Goal: Answer question/provide support

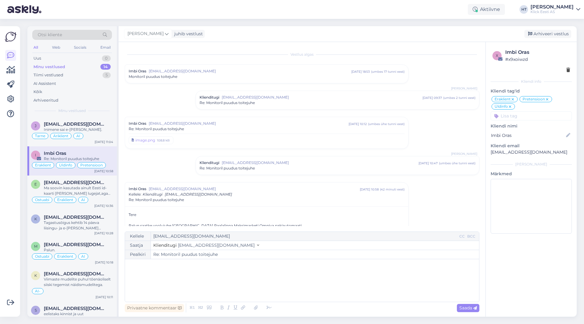
scroll to position [87, 0]
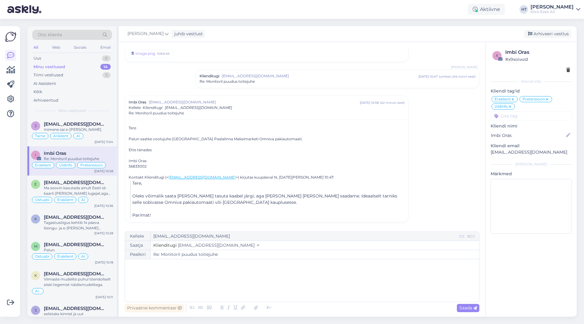
click at [9, 148] on div at bounding box center [11, 171] width 12 height 281
click at [11, 136] on div at bounding box center [11, 171] width 12 height 281
click at [98, 130] on div "Inimene sai e-[PERSON_NAME]." at bounding box center [78, 129] width 69 height 5
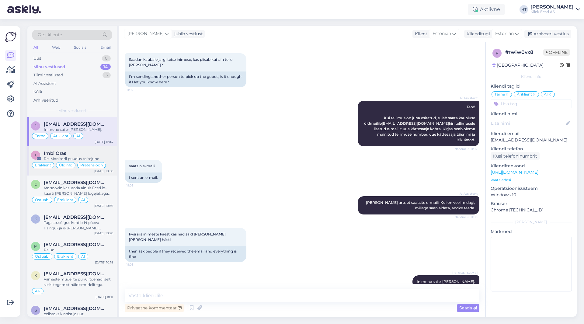
click at [81, 153] on div "Imbi Oras" at bounding box center [78, 153] width 69 height 5
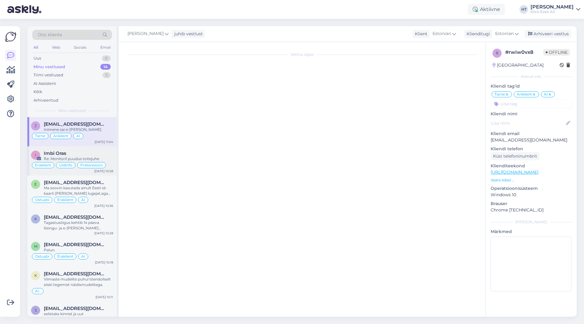
scroll to position [87, 0]
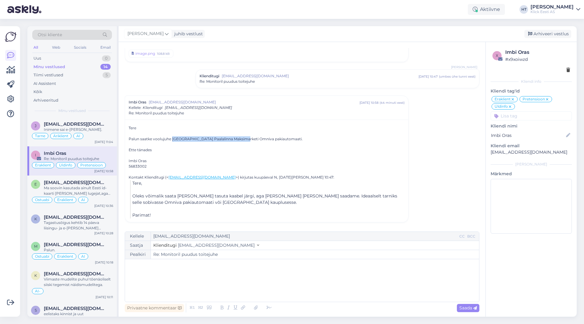
drag, startPoint x: 173, startPoint y: 138, endPoint x: 240, endPoint y: 138, distance: 66.6
click at [240, 138] on div "Palun saatke voolujuhe [GEOGRAPHIC_DATA] Paalalinna Maksimarketi Omniva pakiaut…" at bounding box center [267, 138] width 276 height 5
click at [219, 138] on div "Palun saatke voolujuhe [GEOGRAPHIC_DATA] Paalalinna Maksimarketi Omniva pakiaut…" at bounding box center [267, 138] width 276 height 5
drag, startPoint x: 172, startPoint y: 138, endPoint x: 231, endPoint y: 138, distance: 59.3
click at [231, 138] on div "Palun saatke voolujuhe [GEOGRAPHIC_DATA] Paalalinna Maksimarketi Omniva pakiaut…" at bounding box center [267, 138] width 276 height 5
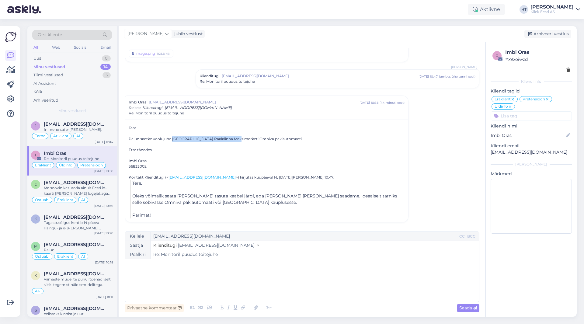
copy div "[GEOGRAPHIC_DATA] Paalalinna Maksimarketi"
click at [209, 271] on div "﻿" at bounding box center [302, 280] width 348 height 36
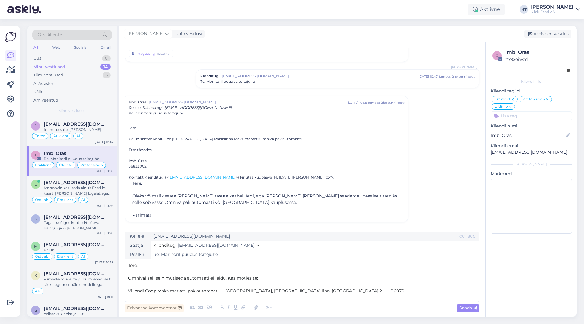
click at [228, 292] on span "Viljandi Coop Maksimarketi pakiautomaat [GEOGRAPHIC_DATA], [GEOGRAPHIC_DATA] li…" at bounding box center [266, 290] width 276 height 5
click at [227, 291] on span "Viljandi Coop Maksimarketi pakiautomaat [GEOGRAPHIC_DATA], [GEOGRAPHIC_DATA] li…" at bounding box center [266, 290] width 276 height 5
click at [217, 295] on span "[GEOGRAPHIC_DATA], [GEOGRAPHIC_DATA], [GEOGRAPHIC_DATA] 2 96070" at bounding box center [212, 295] width 169 height 5
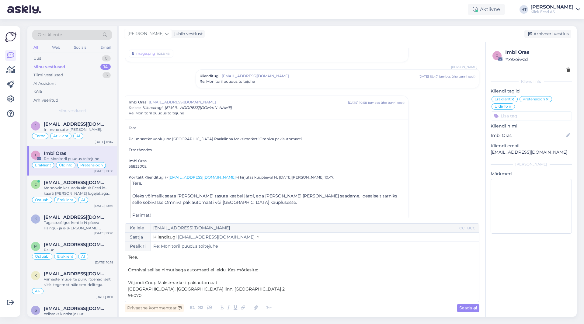
click at [128, 281] on span "Viljandi Coop Maksimarketi pakiautomaat" at bounding box center [172, 282] width 89 height 5
click at [128, 289] on span "[GEOGRAPHIC_DATA], [GEOGRAPHIC_DATA] linn, [GEOGRAPHIC_DATA] 2" at bounding box center [206, 288] width 157 height 5
click at [146, 296] on p "96070" at bounding box center [302, 295] width 348 height 6
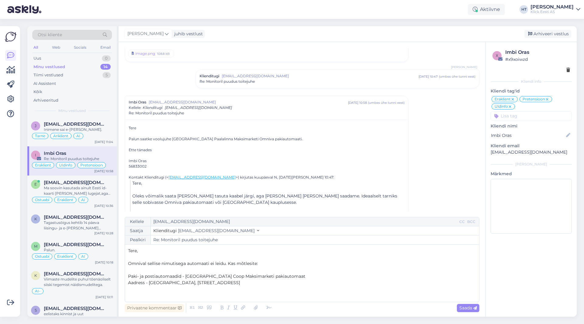
click at [182, 275] on span "Paki- ja postiautomaadid - [GEOGRAPHIC_DATA] Coop Maksimarketi pakiautomaat" at bounding box center [216, 275] width 177 height 5
click at [175, 296] on p "﻿" at bounding box center [302, 295] width 348 height 6
drag, startPoint x: 187, startPoint y: 139, endPoint x: 205, endPoint y: 139, distance: 17.9
click at [205, 139] on div "Palun saatke voolujuhe [GEOGRAPHIC_DATA] Paalalinna Maksimarketi Omniva pakiaut…" at bounding box center [267, 138] width 276 height 5
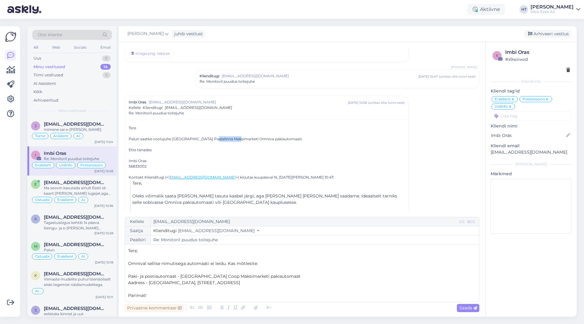
drag, startPoint x: 207, startPoint y: 138, endPoint x: 231, endPoint y: 139, distance: 24.6
click at [231, 139] on div "Palun saatke voolujuhe [GEOGRAPHIC_DATA] Paalalinna Maksimarketi Omniva pakiaut…" at bounding box center [267, 138] width 276 height 5
click at [466, 308] on span "Saada" at bounding box center [468, 307] width 18 height 5
type input "Re: Re: Monitoril puudus toitejuhe"
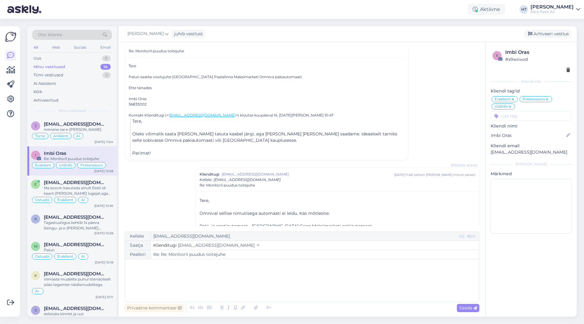
scroll to position [179, 0]
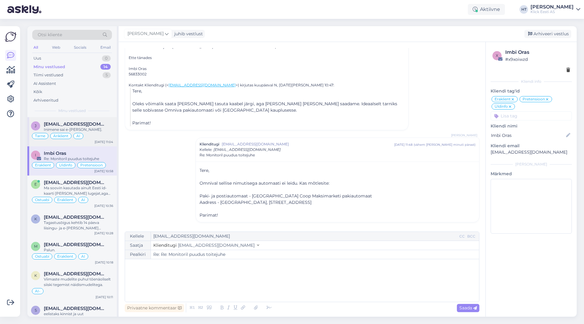
click at [71, 128] on div "Inimene sai e-[PERSON_NAME]." at bounding box center [78, 129] width 69 height 5
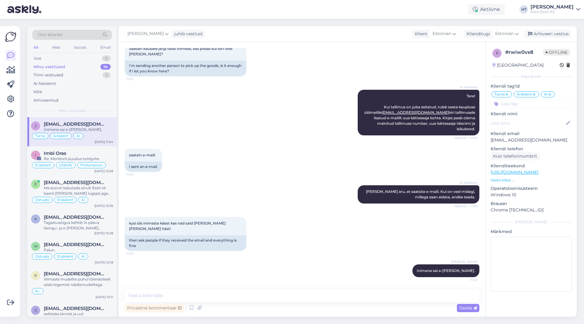
scroll to position [27, 0]
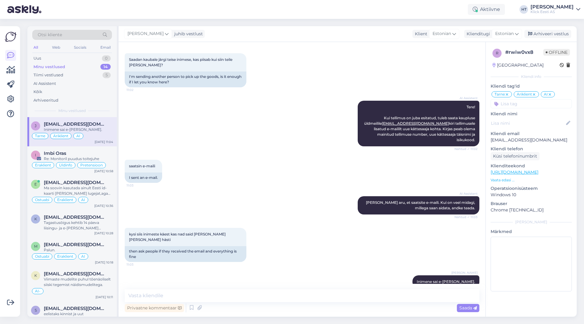
click at [100, 68] on div "Minu vestlused 14" at bounding box center [72, 67] width 80 height 9
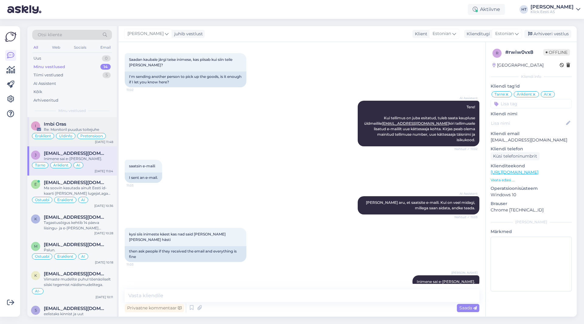
click at [91, 124] on div "Imbi Oras" at bounding box center [78, 123] width 69 height 5
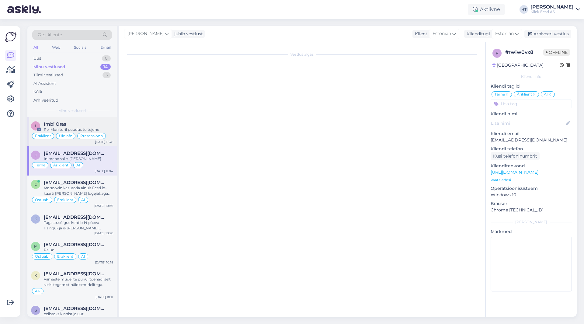
scroll to position [71, 0]
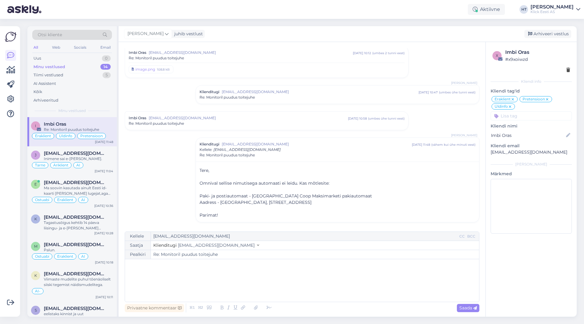
click at [187, 123] on div "Re: Monitoril puudus toitejuhe" at bounding box center [267, 123] width 276 height 5
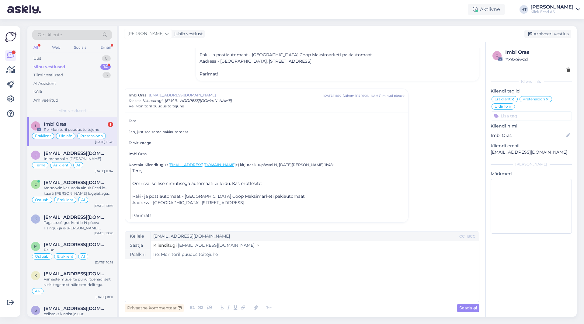
scroll to position [320, 0]
click at [102, 125] on div "Imbi Oras 1" at bounding box center [78, 123] width 69 height 5
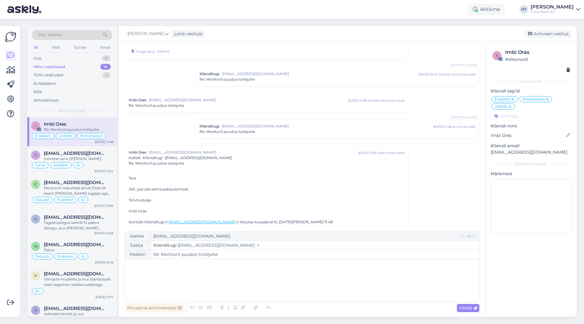
scroll to position [85, 0]
click at [318, 134] on div "Re: Monitoril puudus toitejuhe" at bounding box center [337, 134] width 276 height 5
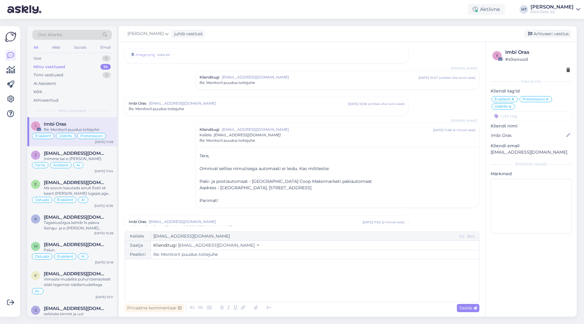
drag, startPoint x: 199, startPoint y: 181, endPoint x: 311, endPoint y: 187, distance: 112.1
click at [311, 187] on div "Tere, ﻿ Omnival sellise nimutisega automaati ei leidu. Kas mõtlesite: ﻿ Paki- j…" at bounding box center [337, 178] width 276 height 51
copy div "Paki- ja postiautomaat - [GEOGRAPHIC_DATA] Coop Maksimarketi pakiautomaat [GEOG…"
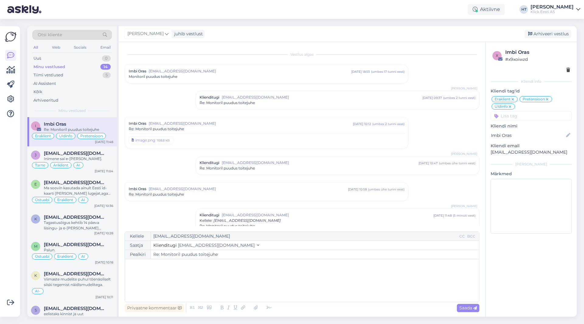
click at [247, 80] on div "Imbi Oras [EMAIL_ADDRESS][DOMAIN_NAME] [DATE] 18:53 ( umbes 17 tunni eest ) Mon…" at bounding box center [266, 74] width 283 height 18
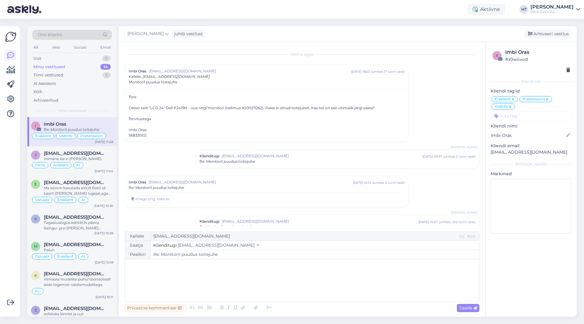
click at [248, 107] on div "Ostsin teilt "LCD 24" Dell P2419H - uue ringi"monitori (tellimus #200211262). P…" at bounding box center [267, 107] width 276 height 5
copy div "200211262"
click at [455, 115] on div "Vestlus algas Imbi Oras [EMAIL_ADDRESS][DOMAIN_NAME] [DATE] 18:53 ( umbes 17 tu…" at bounding box center [305, 137] width 360 height 178
click at [89, 60] on div "Uus 1" at bounding box center [72, 58] width 80 height 9
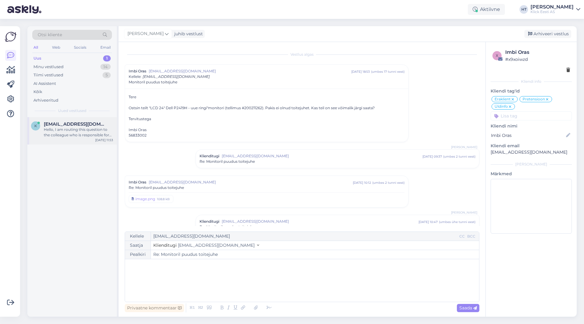
click at [83, 129] on div "Hello, I am routing this question to the colleague who is responsible for this …" at bounding box center [78, 132] width 69 height 11
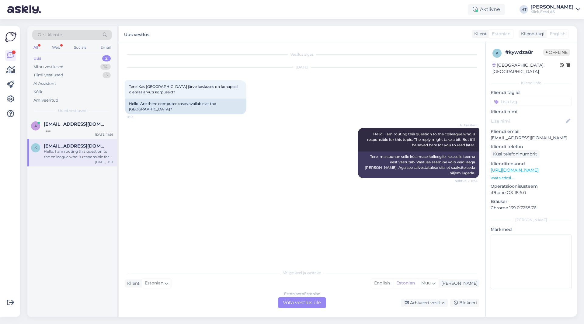
click at [300, 96] on div "[DATE] Tere! Kas [GEOGRAPHIC_DATA] järve keskuses on kohapeal olemas arvuti kor…" at bounding box center [302, 91] width 355 height 60
click at [62, 165] on div "k [EMAIL_ADDRESS][DOMAIN_NAME] Hello, I am routing this question to the colleag…" at bounding box center [71, 157] width 89 height 27
click at [212, 222] on div "Vestlus algas [DATE] Tere! Kas [GEOGRAPHIC_DATA] järve keskuses on kohapeal ole…" at bounding box center [305, 154] width 360 height 213
click at [298, 306] on div "Estonian to Estonian Võta vestlus üle" at bounding box center [302, 302] width 48 height 11
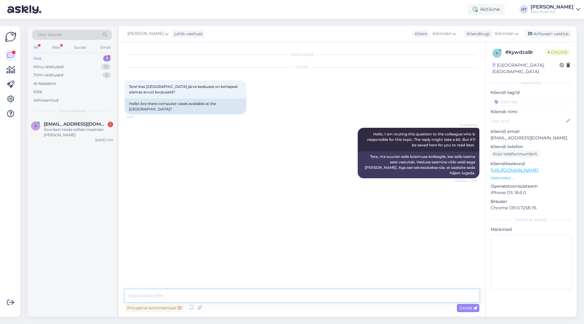
click at [298, 295] on textarea at bounding box center [302, 295] width 355 height 13
type textarea "Järvel ei leidu ühtegi."
click at [69, 135] on div "Sooviksin teada selliste masinate [PERSON_NAME]" at bounding box center [78, 132] width 69 height 11
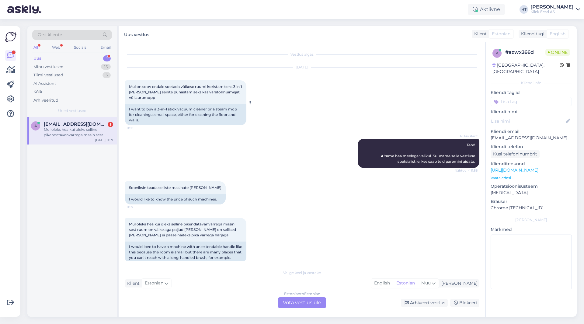
scroll to position [9, 0]
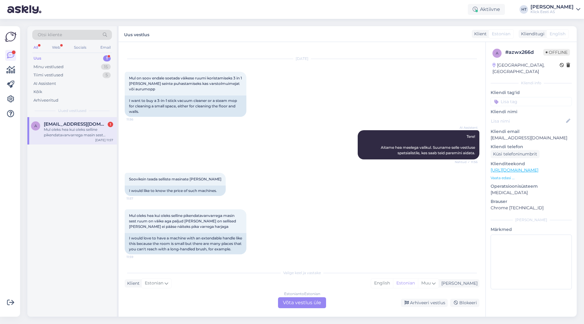
click at [211, 142] on div "AI Assistent Tere! Aitame hea meelega valikul. Suuname selle vestluse spetsiali…" at bounding box center [302, 144] width 355 height 43
click at [293, 158] on div "AI Assistent Tere! Aitame hea meelega valikul. Suuname selle vestluse spetsiali…" at bounding box center [302, 144] width 355 height 43
click at [85, 69] on div "Minu vestlused 15" at bounding box center [72, 67] width 80 height 9
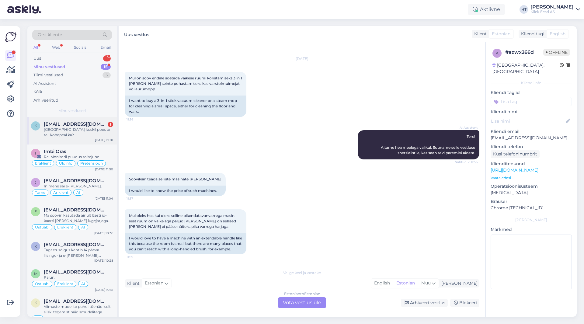
click at [94, 135] on div "[GEOGRAPHIC_DATA] kuskil poes on teil kohapeal ka?" at bounding box center [78, 132] width 69 height 11
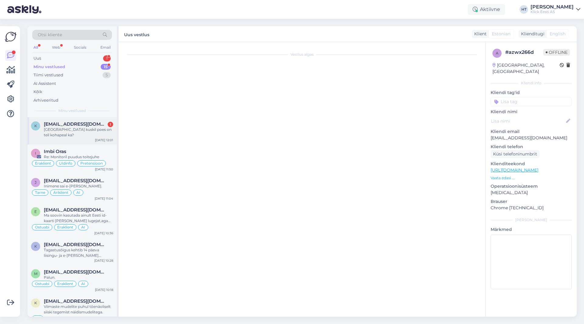
scroll to position [0, 0]
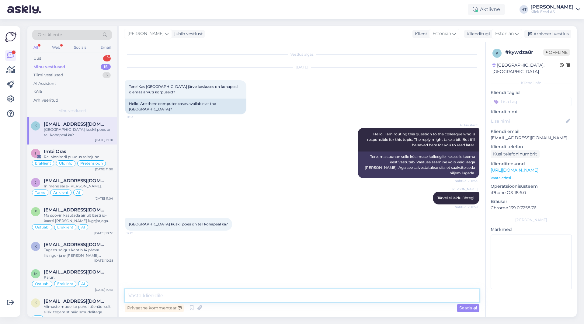
click at [221, 301] on textarea at bounding box center [302, 295] width 355 height 13
type textarea "Ainult [GEOGRAPHIC_DATA] Betoonis leidub koha peal."
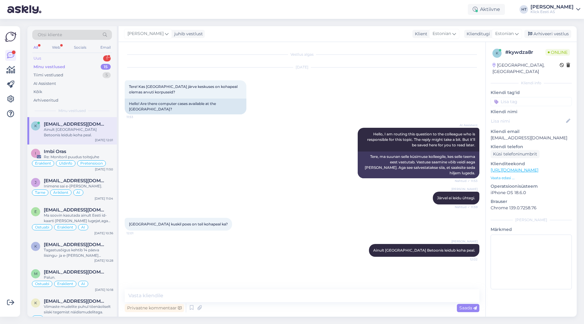
click at [88, 60] on div "Uus 1" at bounding box center [72, 58] width 80 height 9
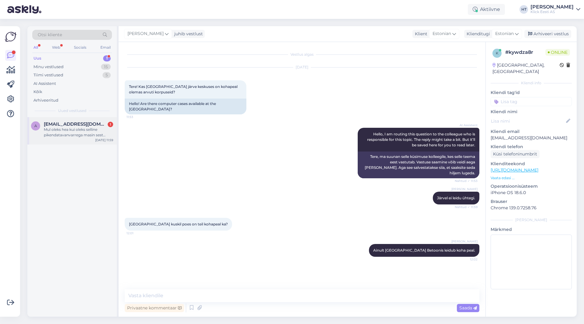
click at [93, 125] on span "[EMAIL_ADDRESS][DOMAIN_NAME]" at bounding box center [75, 123] width 63 height 5
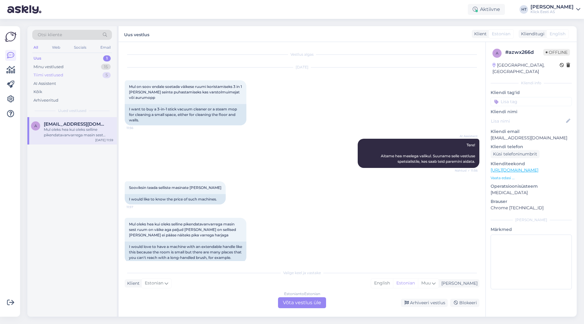
scroll to position [9, 0]
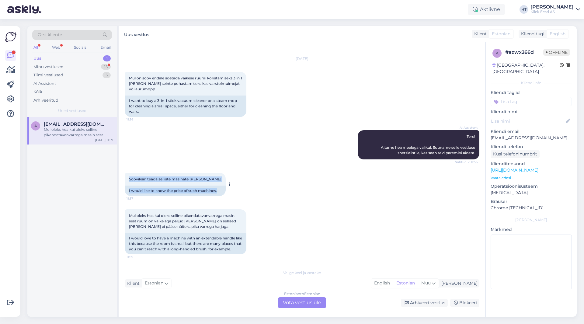
drag, startPoint x: 127, startPoint y: 178, endPoint x: 219, endPoint y: 192, distance: 93.5
click at [219, 192] on div "[PERSON_NAME] teada selliste masinate [PERSON_NAME] 11:57 I would like to know …" at bounding box center [175, 184] width 101 height 23
click at [219, 192] on div "I would like to know the price of such machines." at bounding box center [175, 190] width 101 height 10
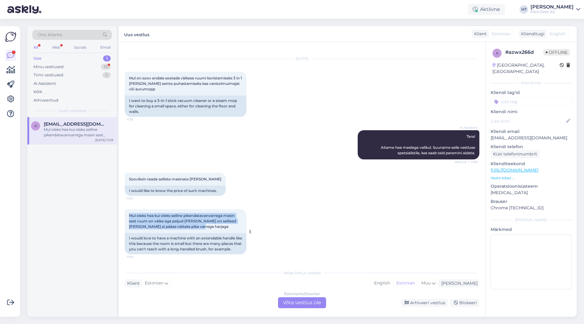
drag, startPoint x: 129, startPoint y: 215, endPoint x: 240, endPoint y: 228, distance: 111.8
click at [242, 228] on div "Mul oleks hea kui oleks selline pikendatavanvarrega masin sest ruum on väike ag…" at bounding box center [186, 221] width 122 height 24
click at [215, 227] on div "Mul oleks hea kui oleks selline pikendatavanvarrega masin sest ruum on väike ag…" at bounding box center [186, 221] width 122 height 24
click at [298, 305] on div "Estonian to Estonian Võta vestlus üle" at bounding box center [302, 302] width 48 height 11
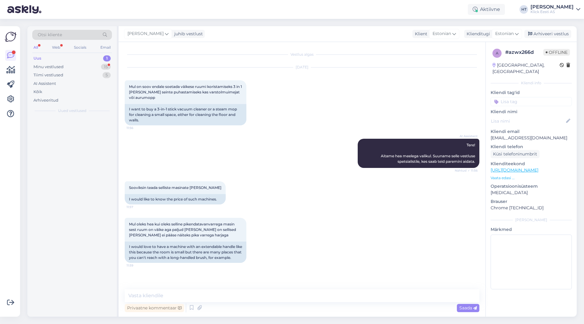
scroll to position [0, 0]
click at [299, 299] on textarea at bounding box center [302, 295] width 355 height 13
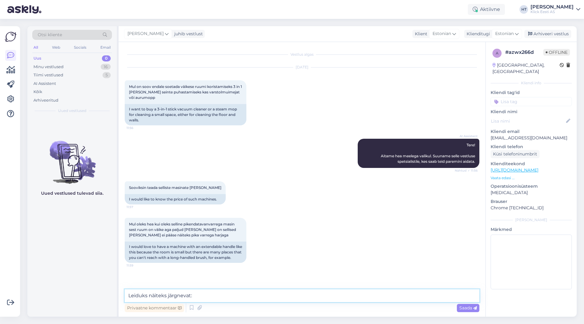
paste textarea "[URL][DOMAIN_NAME]"
type textarea "Leiduks näiteks järgnevat: [URL][DOMAIN_NAME] Sobib põrandate ja seinaplaatide …"
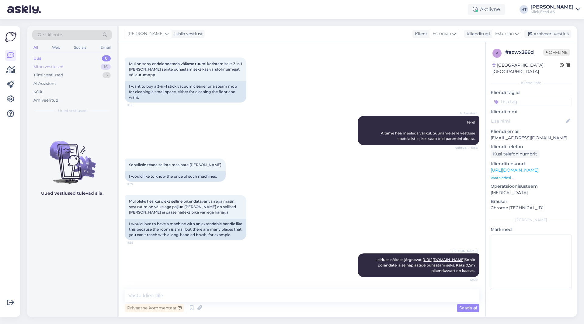
click at [90, 66] on div "Minu vestlused 16" at bounding box center [72, 67] width 80 height 9
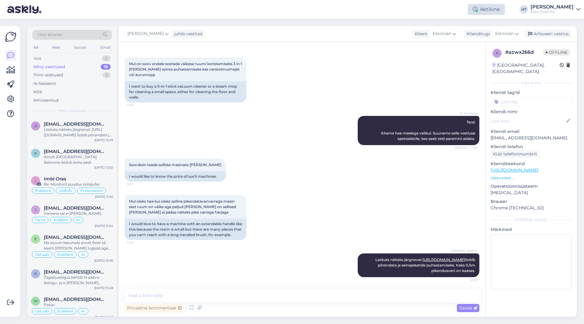
click at [501, 10] on div "Aktiivne" at bounding box center [486, 9] width 37 height 11
click at [454, 47] on button "1 tund" at bounding box center [446, 46] width 18 height 7
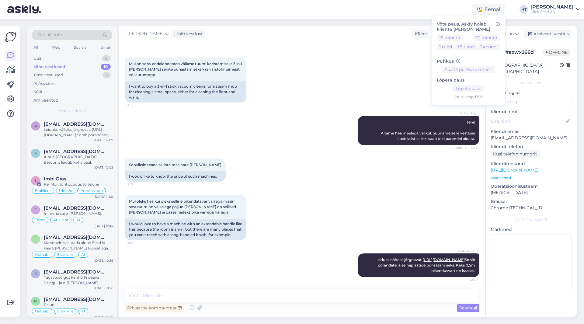
click at [361, 40] on div "[PERSON_NAME] juhib vestlust Klient [DEMOGRAPHIC_DATA] Klienditugi [DEMOGRAPHIC…" at bounding box center [348, 34] width 458 height 16
